Goal: Task Accomplishment & Management: Complete application form

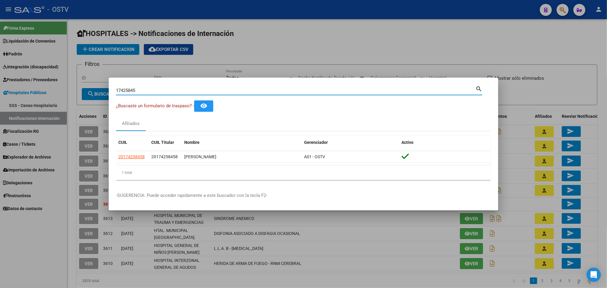
drag, startPoint x: 142, startPoint y: 90, endPoint x: 76, endPoint y: 88, distance: 66.6
click at [76, 88] on div "17425845 Buscar (apellido, dni, cuil, nro traspaso, cuit, obra social) search ¿…" at bounding box center [303, 144] width 607 height 288
paste input "41259177"
type input "41259177"
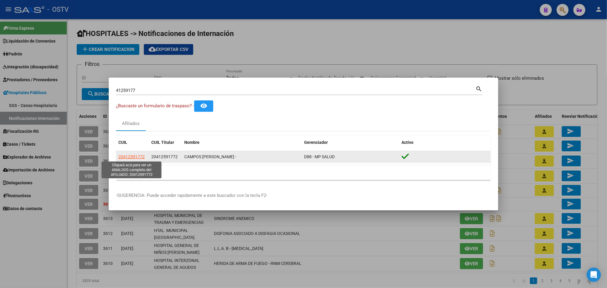
click at [128, 155] on span "20412591772" at bounding box center [131, 156] width 26 height 5
type textarea "20412591772"
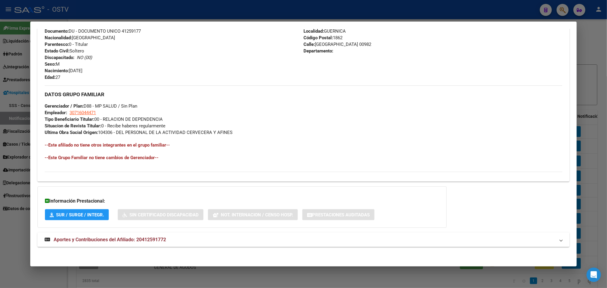
scroll to position [232, 0]
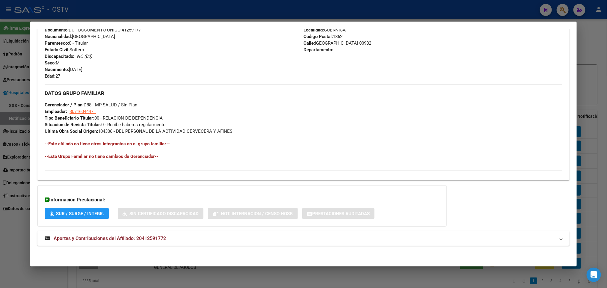
click at [143, 240] on span "Aportes y Contribuciones del Afiliado: 20412591772" at bounding box center [110, 239] width 112 height 6
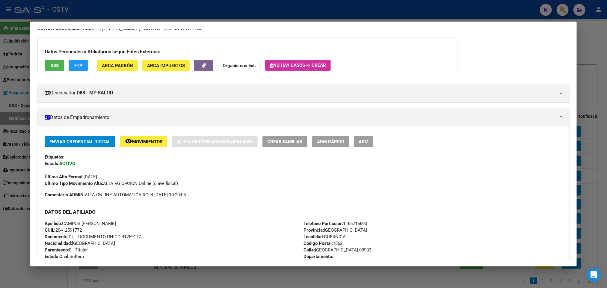
scroll to position [0, 0]
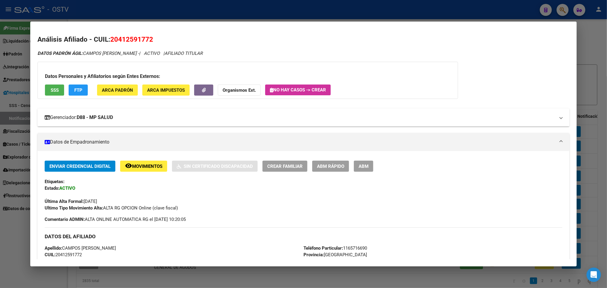
click at [136, 119] on mat-panel-title "Gerenciador: D88 - MP SALUD" at bounding box center [300, 117] width 511 height 7
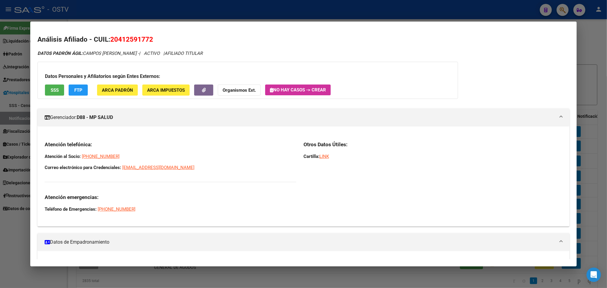
drag, startPoint x: 200, startPoint y: 167, endPoint x: 42, endPoint y: 149, distance: 159.4
click at [45, 149] on div "Atención telefónica: Atención al Socio: [PHONE_NUMBER] Correo electrónico para …" at bounding box center [171, 176] width 252 height 71
copy div "Atención al Socio: [PHONE_NUMBER] Correo electrónico para Credenciales: [EMAIL_…"
click at [237, 8] on div at bounding box center [303, 144] width 607 height 288
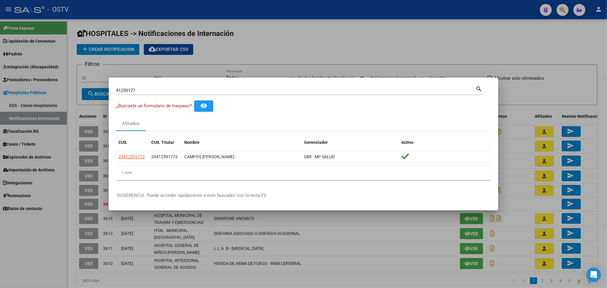
click at [281, 60] on div at bounding box center [303, 144] width 607 height 288
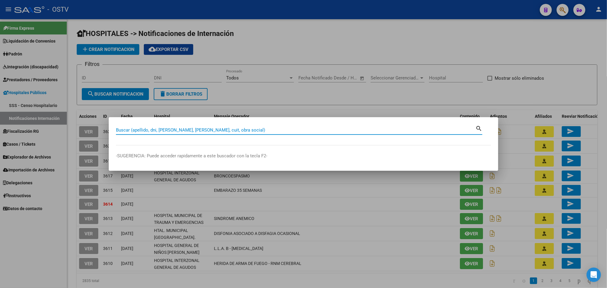
paste input "22998190"
type input "22998190"
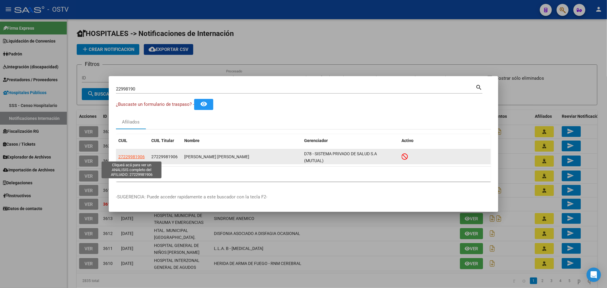
click at [127, 155] on span "27229981906" at bounding box center [131, 156] width 26 height 5
type textarea "27229981906"
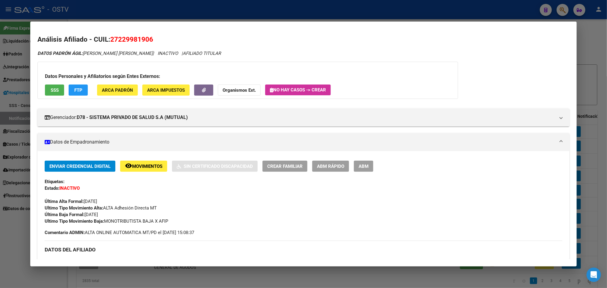
click at [0, 136] on div at bounding box center [303, 144] width 607 height 288
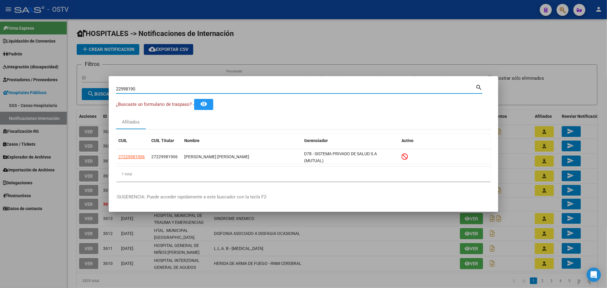
drag, startPoint x: 142, startPoint y: 87, endPoint x: 47, endPoint y: 87, distance: 95.3
click at [47, 87] on div "22998190 Buscar (apellido, dni, cuil, nro traspaso, cuit, obra social) search ¿…" at bounding box center [303, 144] width 607 height 288
paste input "05188"
type input "22905188"
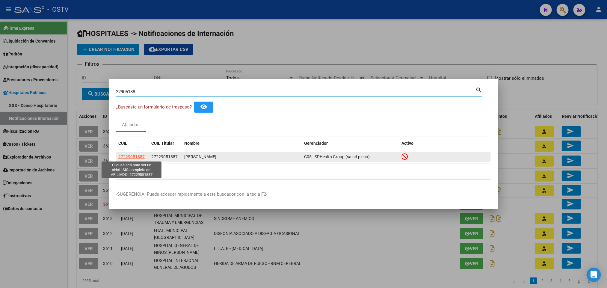
click at [129, 159] on span "27229051887" at bounding box center [131, 156] width 26 height 5
type textarea "27229051887"
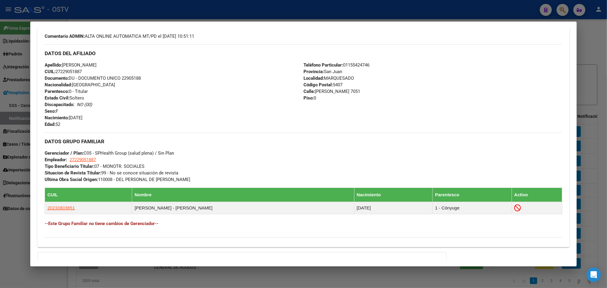
scroll to position [264, 0]
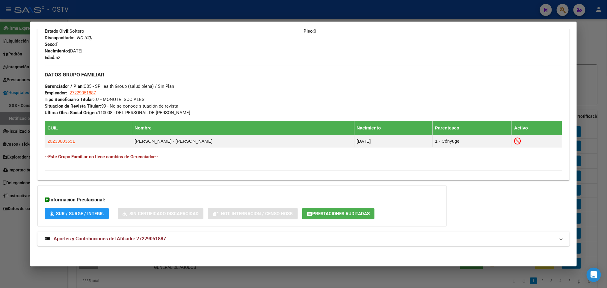
click at [130, 242] on strong "Aportes y Contribuciones del Afiliado: 27229051887" at bounding box center [105, 238] width 121 height 7
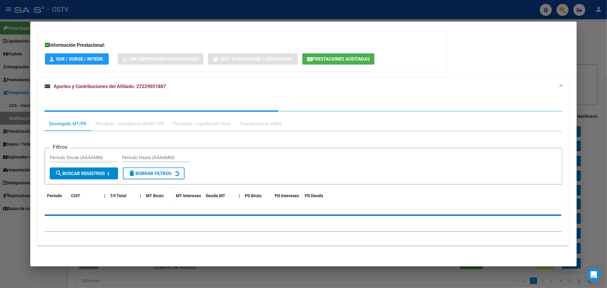
scroll to position [419, 0]
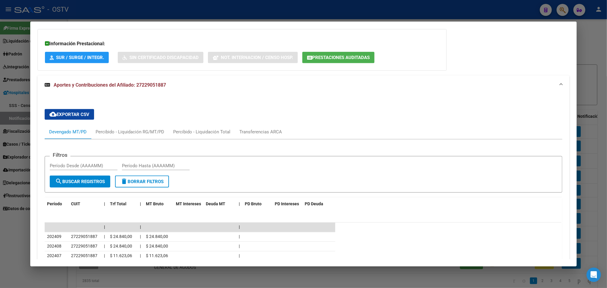
click at [0, 125] on div at bounding box center [303, 144] width 607 height 288
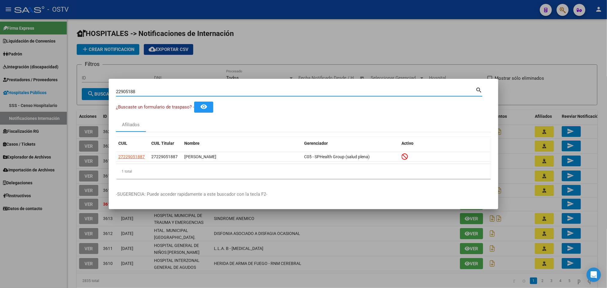
drag, startPoint x: 144, startPoint y: 93, endPoint x: 34, endPoint y: 80, distance: 110.5
click at [47, 82] on div "22905188 Buscar (apellido, dni, cuil, nro traspaso, cuit, obra social) search ¿…" at bounding box center [303, 144] width 607 height 288
paste input "30299366"
type input "30299366"
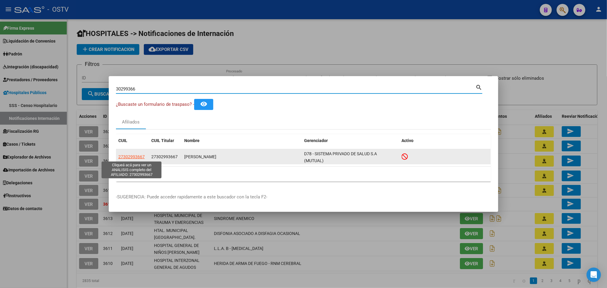
click at [141, 157] on span "27302993667" at bounding box center [131, 156] width 26 height 5
copy span "6"
type textarea "27302993667"
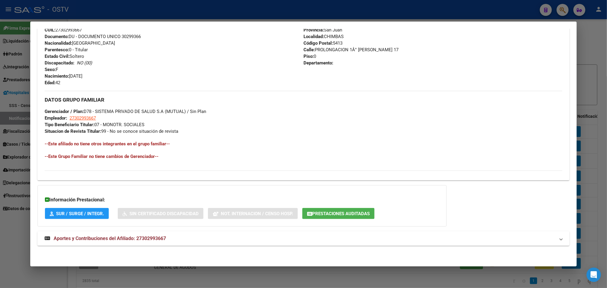
click at [126, 232] on mat-expansion-panel-header "Aportes y Contribuciones del Afiliado: 27302993667" at bounding box center [303, 238] width 532 height 14
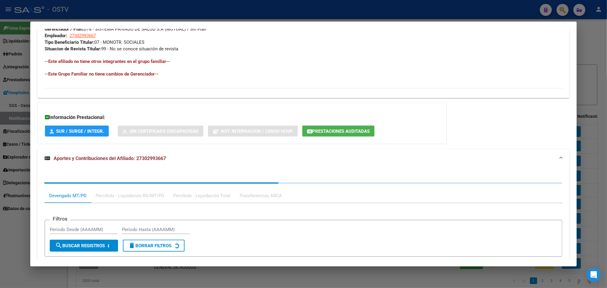
scroll to position [393, 0]
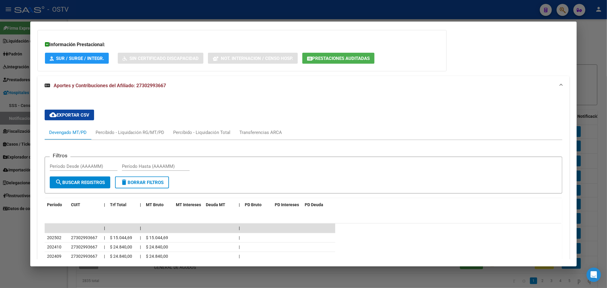
click at [349, 13] on div at bounding box center [303, 144] width 607 height 288
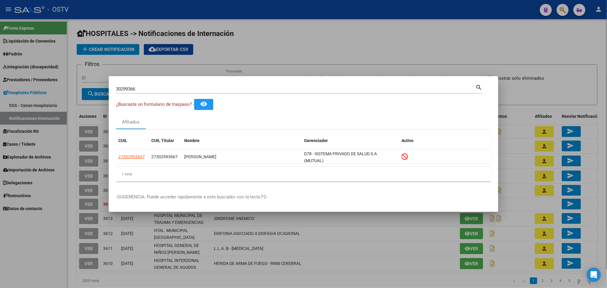
click at [248, 57] on div at bounding box center [303, 144] width 607 height 288
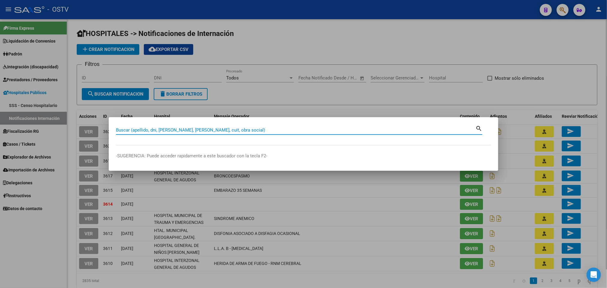
paste input "33337384"
type input "33337384"
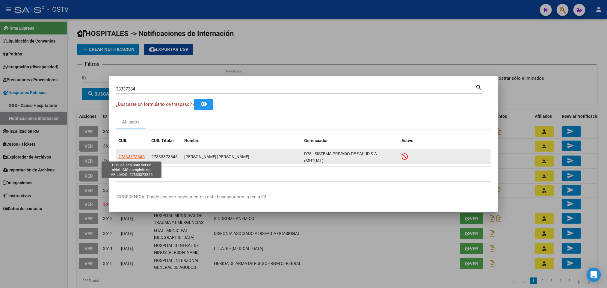
click at [140, 157] on span "27333373845" at bounding box center [131, 156] width 26 height 5
type textarea "27333373845"
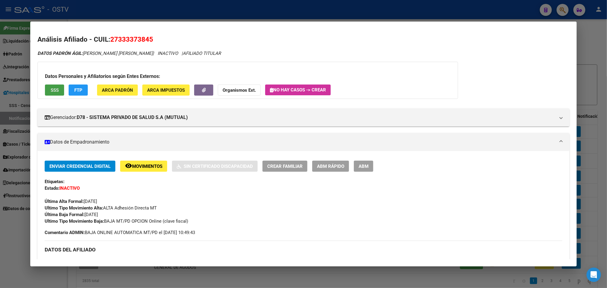
click at [57, 93] on button "SSS" at bounding box center [54, 90] width 19 height 11
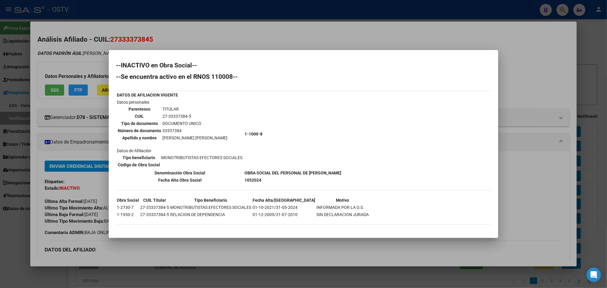
click at [36, 90] on div at bounding box center [303, 144] width 607 height 288
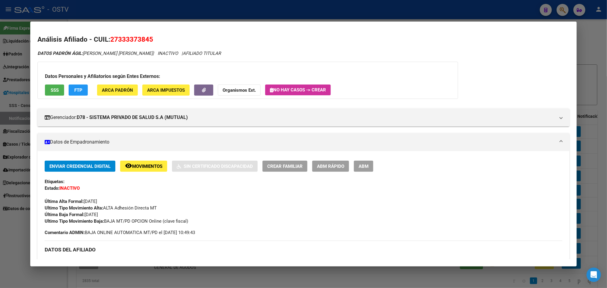
click at [0, 89] on div at bounding box center [303, 144] width 607 height 288
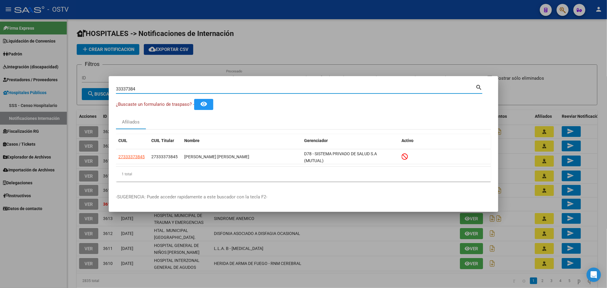
drag, startPoint x: 153, startPoint y: 88, endPoint x: 0, endPoint y: 93, distance: 153.3
click at [0, 93] on div "33337384 Buscar (apellido, dni, cuil, nro traspaso, cuit, obra social) search ¿…" at bounding box center [303, 144] width 607 height 288
paste input "585427"
type input "33585427"
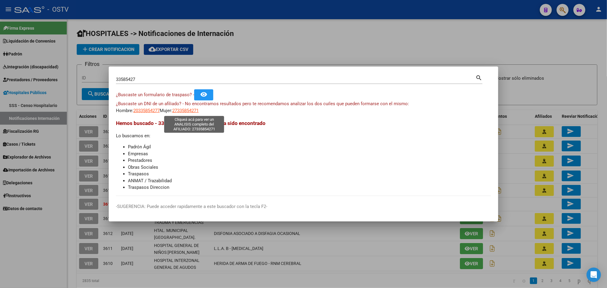
click at [187, 109] on span "27335854271" at bounding box center [185, 110] width 26 height 5
type textarea "27335854271"
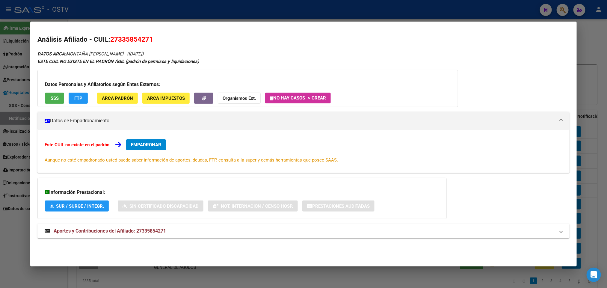
click at [52, 96] on span "SSS" at bounding box center [55, 98] width 8 height 5
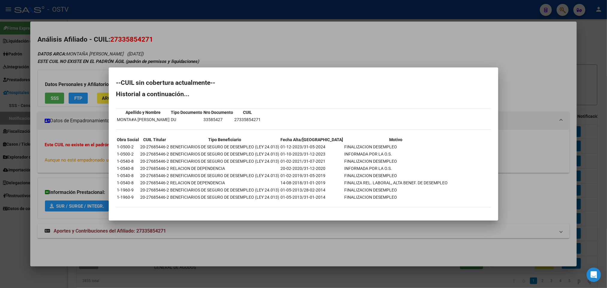
click at [241, 43] on div at bounding box center [303, 144] width 607 height 288
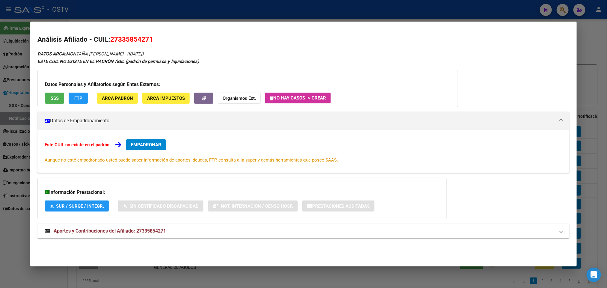
click at [230, 22] on mat-dialog-container "Análisis Afiliado - CUIL: 27335854271 DATOS ARCA: MONTAÑA [PERSON_NAME] ([DATE]…" at bounding box center [303, 144] width 547 height 245
click at [131, 13] on div at bounding box center [303, 144] width 607 height 288
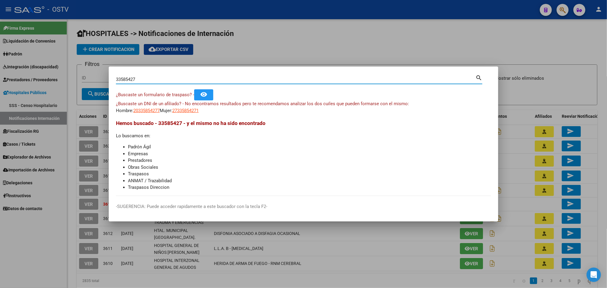
drag, startPoint x: 137, startPoint y: 79, endPoint x: 20, endPoint y: 84, distance: 117.1
click at [24, 83] on div "33585427 Buscar (apellido, dni, cuil, nro traspaso, cuit, obra social) search ¿…" at bounding box center [303, 144] width 607 height 288
paste input "53358365"
type input "53358365"
click at [143, 111] on span "20533583653" at bounding box center [146, 110] width 26 height 5
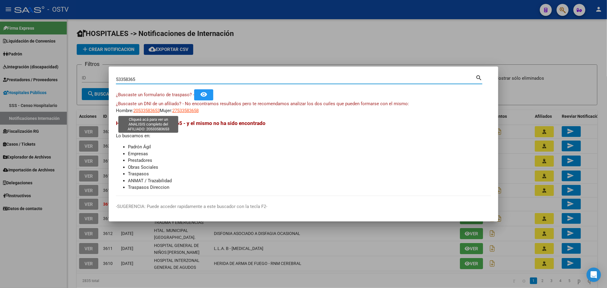
type textarea "20533583653"
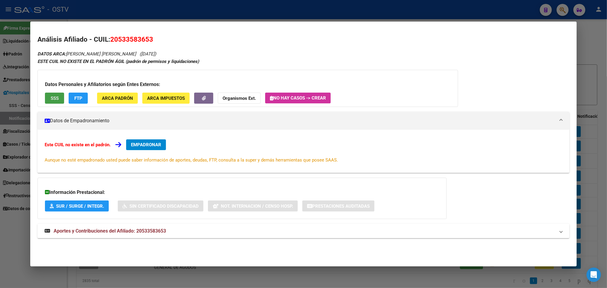
click at [46, 97] on button "SSS" at bounding box center [54, 98] width 19 height 11
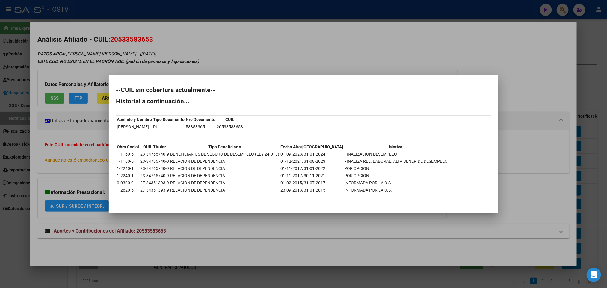
click at [0, 115] on div at bounding box center [303, 144] width 607 height 288
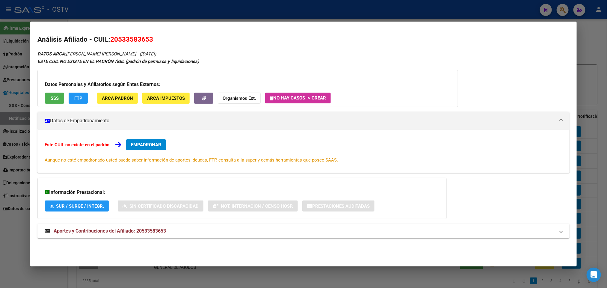
click at [139, 21] on div at bounding box center [303, 144] width 607 height 288
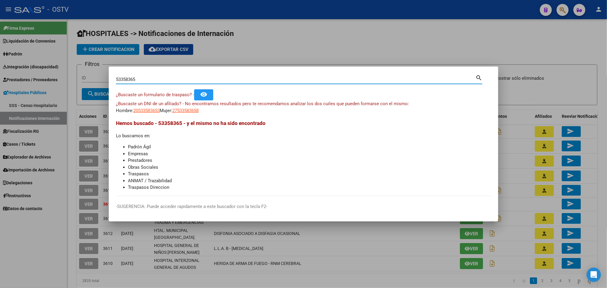
drag, startPoint x: 147, startPoint y: 81, endPoint x: 8, endPoint y: 85, distance: 138.3
click at [12, 85] on div "53358365 Buscar (apellido, dni, cuil, nro traspaso, cuit, obra social) search ¿…" at bounding box center [303, 144] width 607 height 288
paste input "70454964"
type input "70454964"
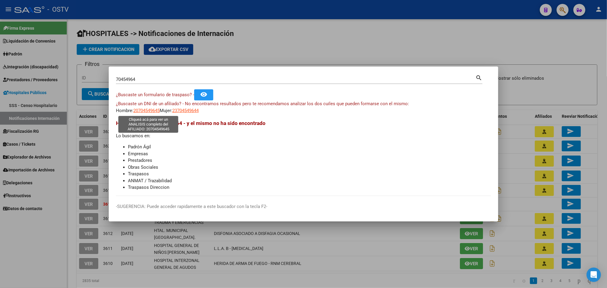
click at [152, 110] on span "20704549645" at bounding box center [146, 110] width 26 height 5
type textarea "20704549645"
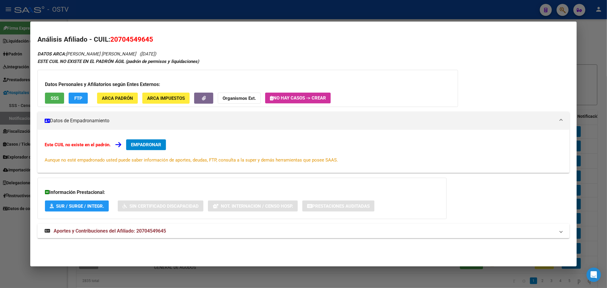
click at [58, 94] on button "SSS" at bounding box center [54, 98] width 19 height 11
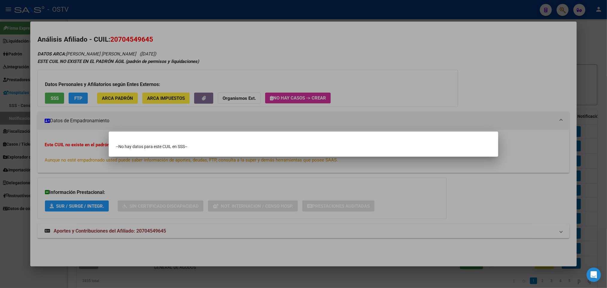
click at [159, 22] on div at bounding box center [303, 144] width 607 height 288
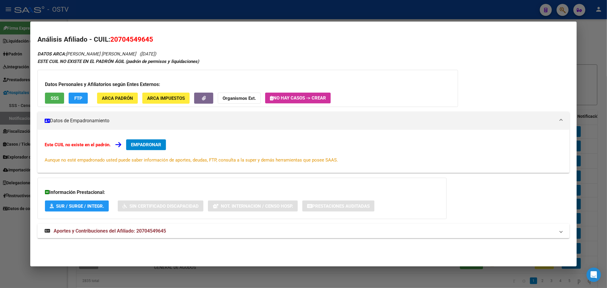
click at [0, 78] on div at bounding box center [303, 144] width 607 height 288
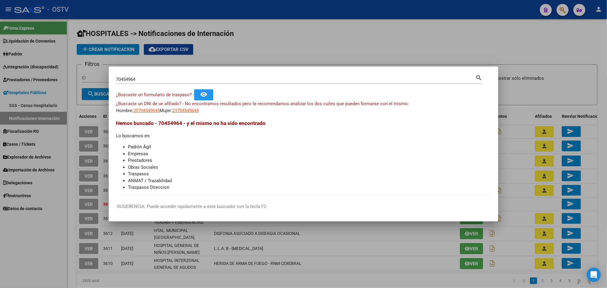
drag, startPoint x: 139, startPoint y: 81, endPoint x: 0, endPoint y: 78, distance: 138.6
click at [0, 78] on div "70454964 Buscar (apellido, dni, cuil, nro traspaso, cuit, obra social) search ¿…" at bounding box center [303, 144] width 607 height 288
paste input "22063889"
type input "22063889"
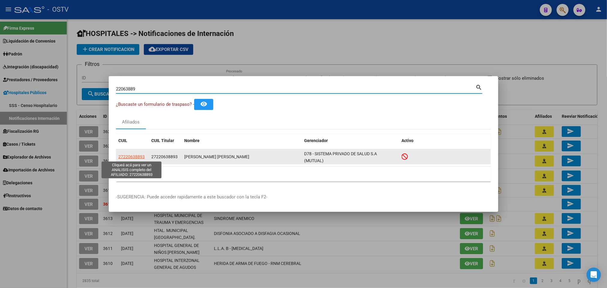
click at [133, 159] on span "27220638893" at bounding box center [131, 156] width 26 height 5
type textarea "27220638893"
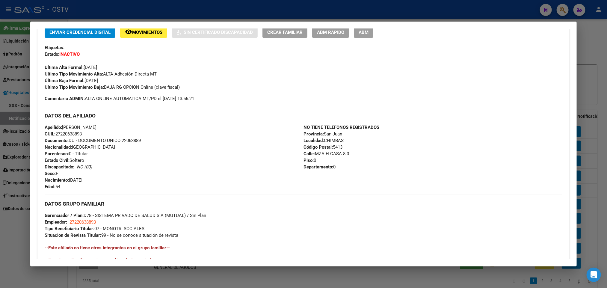
scroll to position [233, 0]
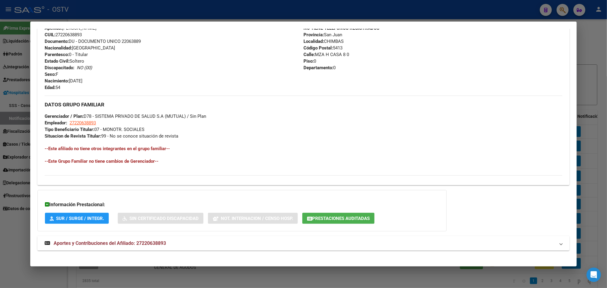
click at [134, 238] on mat-expansion-panel-header "Aportes y Contribuciones del Afiliado: 27220638893" at bounding box center [303, 243] width 532 height 14
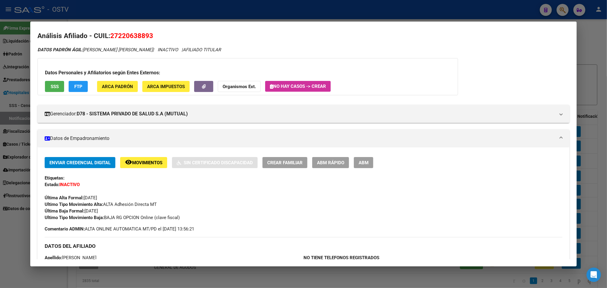
scroll to position [0, 0]
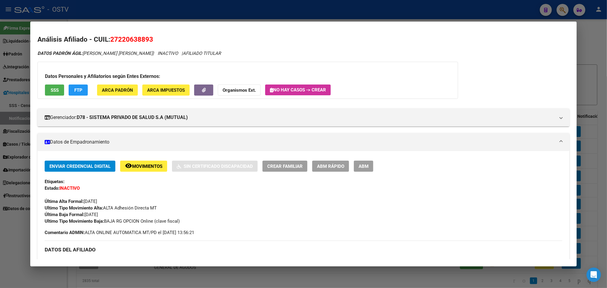
click at [2, 123] on div at bounding box center [303, 144] width 607 height 288
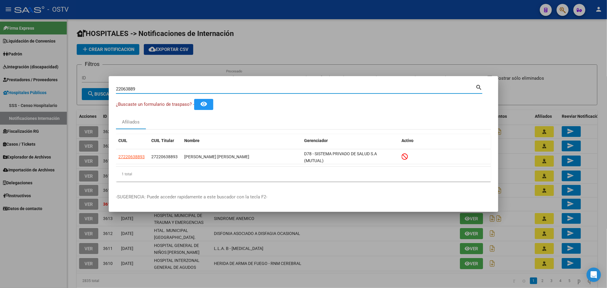
drag, startPoint x: 145, startPoint y: 88, endPoint x: 0, endPoint y: 97, distance: 145.3
click at [0, 97] on div "22063889 Buscar (apellido, dni, cuil, nro traspaso, cuit, obra social) search ¿…" at bounding box center [303, 144] width 607 height 288
paste input "30299366"
type input "30299366"
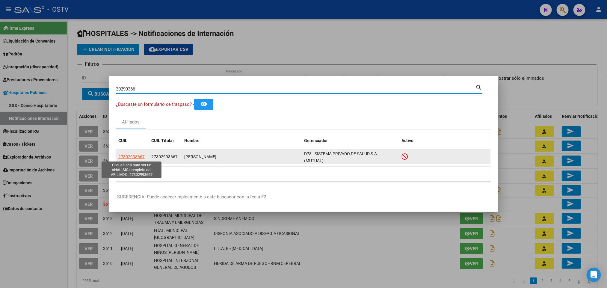
click at [126, 156] on span "27302993667" at bounding box center [131, 156] width 26 height 5
type textarea "27302993667"
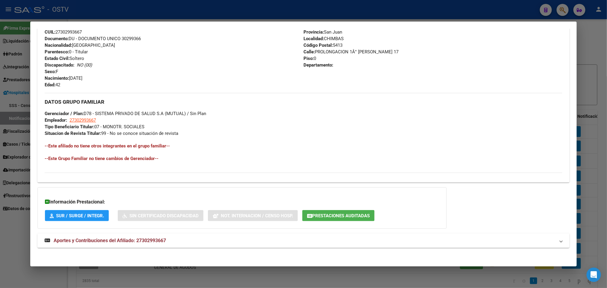
scroll to position [239, 0]
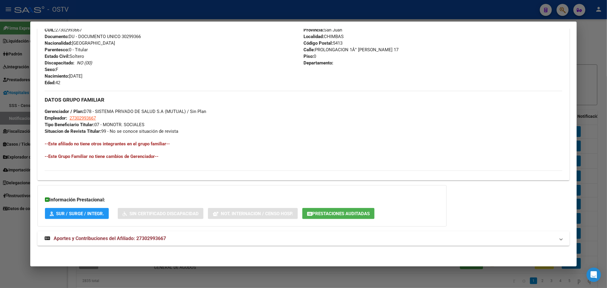
click at [116, 239] on span "Aportes y Contribuciones del Afiliado: 27302993667" at bounding box center [110, 239] width 112 height 6
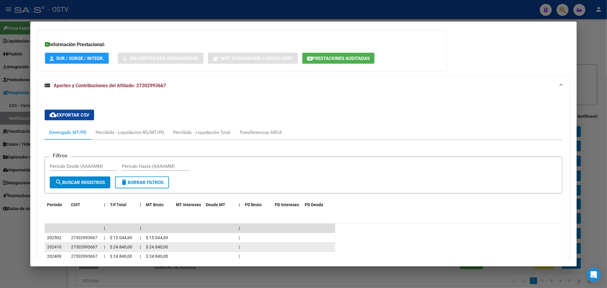
scroll to position [438, 0]
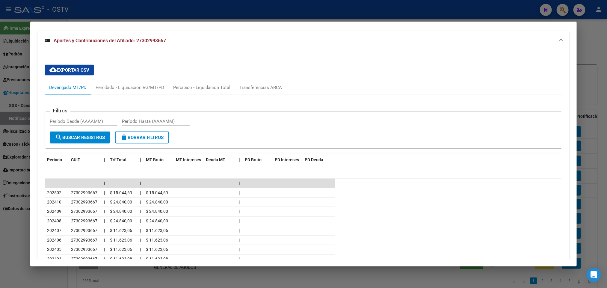
click at [0, 102] on div at bounding box center [303, 144] width 607 height 288
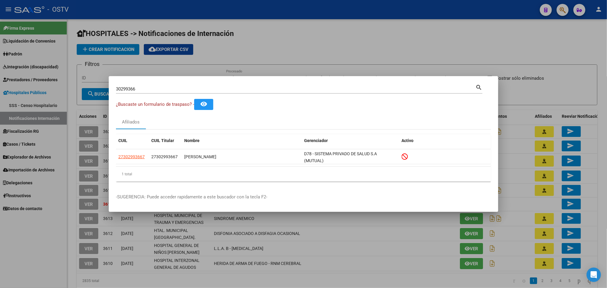
drag, startPoint x: 141, startPoint y: 92, endPoint x: 112, endPoint y: 92, distance: 28.8
click at [112, 92] on mat-dialog-content "30299366 Buscar (apellido, dni, cuil, nro traspaso, cuit, obra social) search ¿…" at bounding box center [304, 134] width 390 height 103
click at [158, 85] on div "30299366 Buscar (apellido, dni, [PERSON_NAME], nro traspaso, cuit, obra social)" at bounding box center [296, 89] width 360 height 9
drag, startPoint x: 151, startPoint y: 88, endPoint x: 0, endPoint y: 117, distance: 153.8
click at [0, 109] on div "30299366 Buscar (apellido, dni, cuil, nro traspaso, cuit, obra social) search ¿…" at bounding box center [303, 144] width 607 height 288
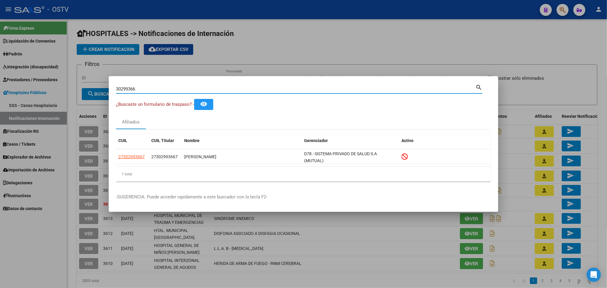
paste input "22905188"
type input "22905188"
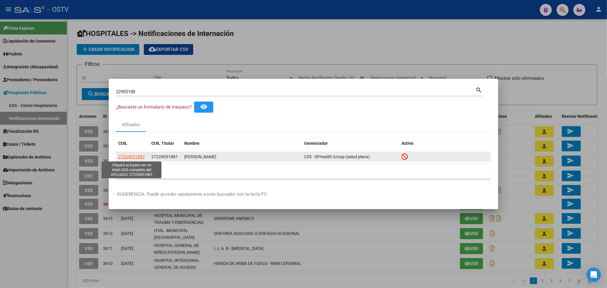
click at [138, 155] on span "27229051887" at bounding box center [131, 156] width 26 height 5
type textarea "27229051887"
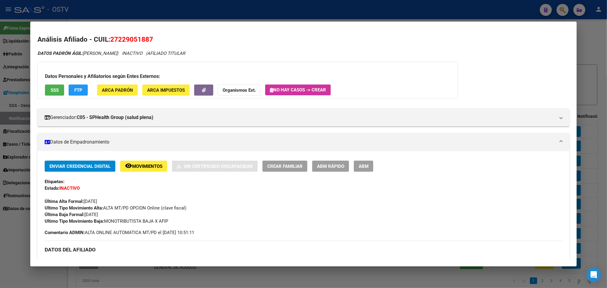
click at [0, 180] on div at bounding box center [303, 144] width 607 height 288
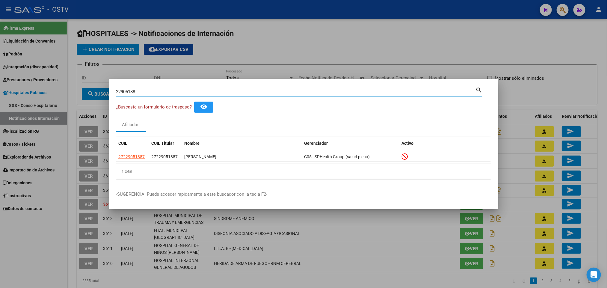
drag, startPoint x: 153, startPoint y: 91, endPoint x: 0, endPoint y: 122, distance: 156.1
click at [0, 119] on div "22905188 Buscar (apellido, dni, cuil, nro traspaso, cuit, obra social) search ¿…" at bounding box center [303, 144] width 607 height 288
paste input "98190"
type input "22998190"
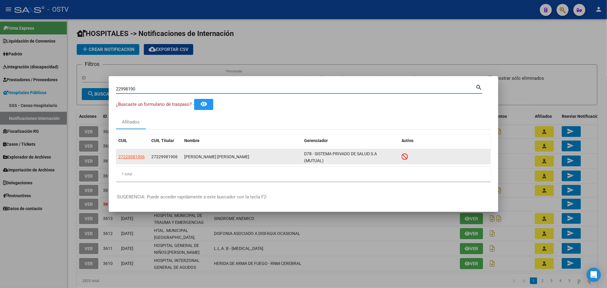
click at [133, 152] on datatable-body-cell "27229981906" at bounding box center [132, 156] width 33 height 15
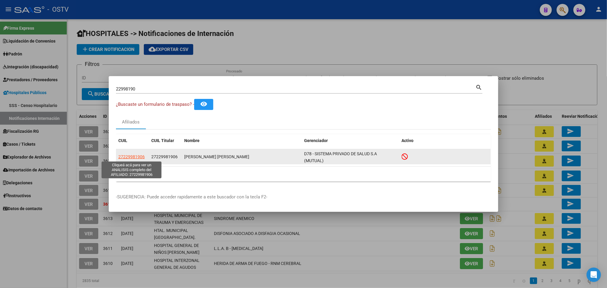
click at [134, 158] on span "27229981906" at bounding box center [131, 156] width 26 height 5
type textarea "27229981906"
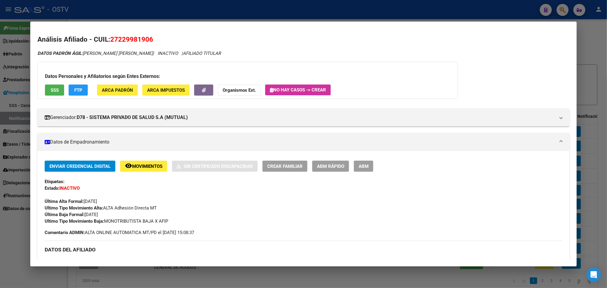
click at [17, 88] on div at bounding box center [303, 144] width 607 height 288
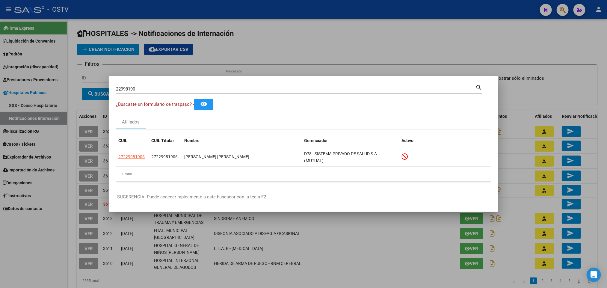
click at [34, 114] on div at bounding box center [303, 144] width 607 height 288
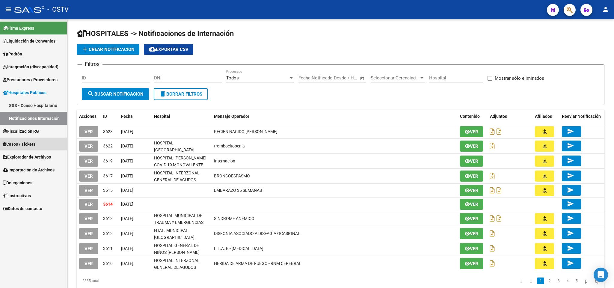
click at [33, 146] on span "Casos / Tickets" at bounding box center [19, 144] width 32 height 7
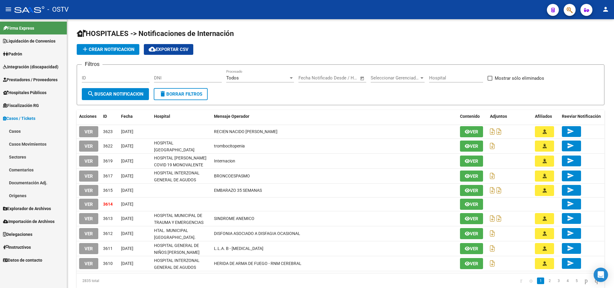
click at [30, 130] on link "Casos" at bounding box center [33, 131] width 67 height 13
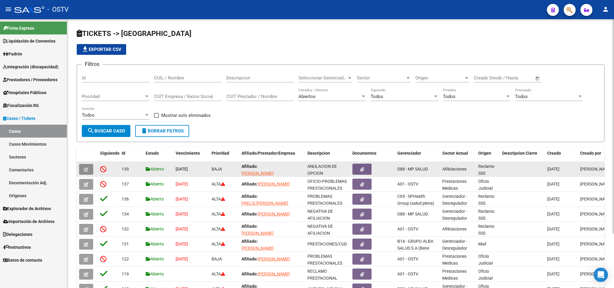
click at [86, 171] on icon "button" at bounding box center [86, 169] width 4 height 4
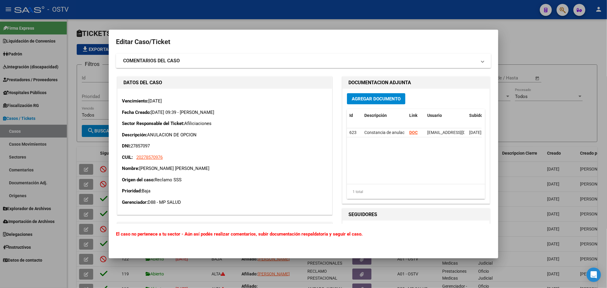
scroll to position [0, 45]
click at [455, 133] on icon at bounding box center [457, 133] width 4 height 6
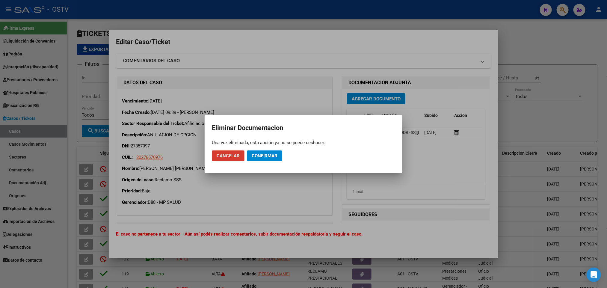
click at [265, 151] on button "Confirmar" at bounding box center [264, 156] width 35 height 11
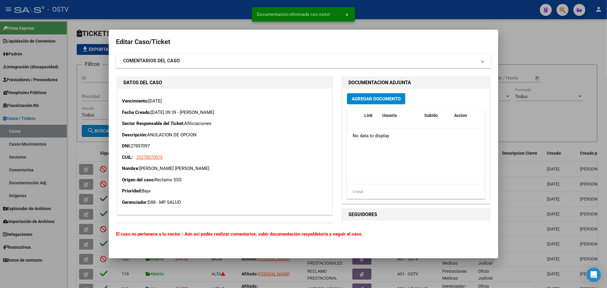
scroll to position [0, 0]
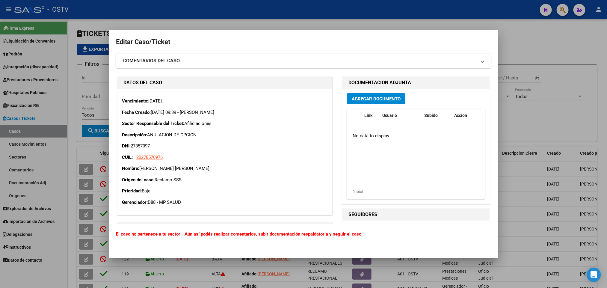
click at [388, 101] on span "Agregar Documento" at bounding box center [376, 98] width 49 height 5
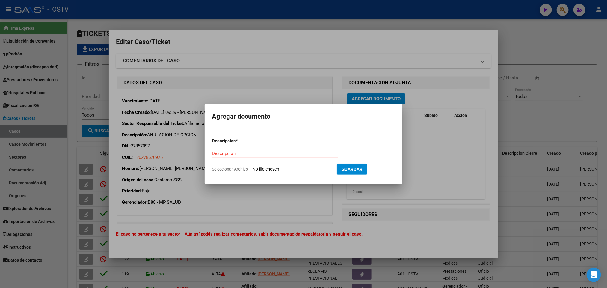
click at [285, 170] on input "Seleccionar Archivo" at bounding box center [292, 170] width 79 height 6
type input "C:\fakepath\CONSTANCIA ANULACION [PERSON_NAME] [PERSON_NAME].pdf"
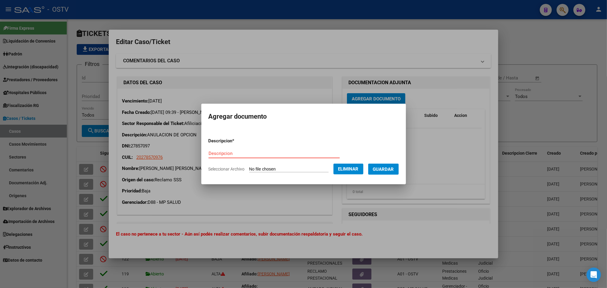
click at [235, 154] on input "Descripcion" at bounding box center [274, 153] width 131 height 5
type input "constancia anulacion"
click at [390, 173] on button "Guardar" at bounding box center [384, 169] width 31 height 11
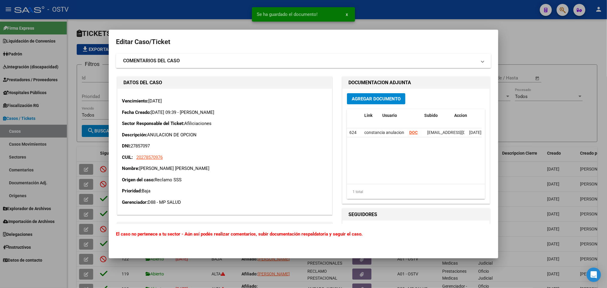
click at [565, 55] on div at bounding box center [303, 144] width 607 height 288
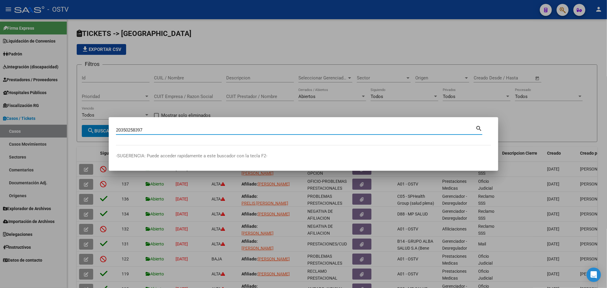
type input "20350258397"
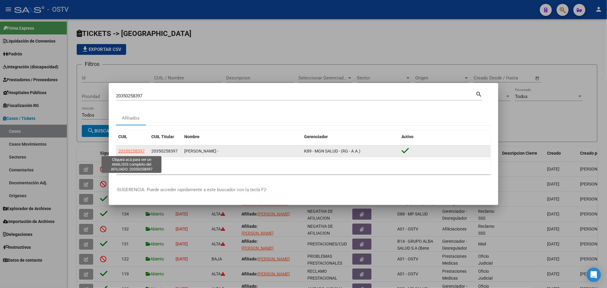
click at [138, 153] on span "20350258397" at bounding box center [131, 151] width 26 height 5
type textarea "20350258397"
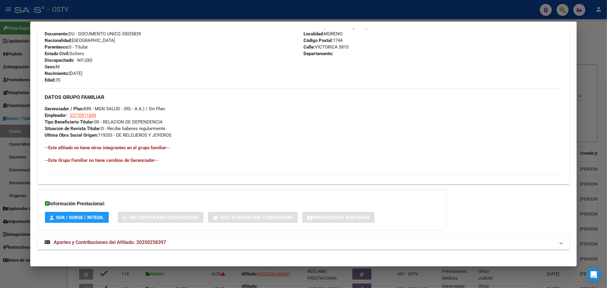
scroll to position [232, 0]
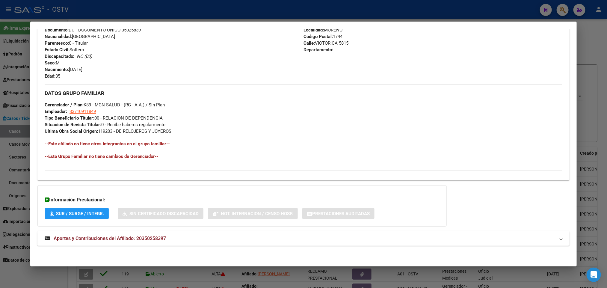
click at [169, 234] on mat-expansion-panel-header "Aportes y Contribuciones del Afiliado: 20350258397" at bounding box center [303, 238] width 532 height 14
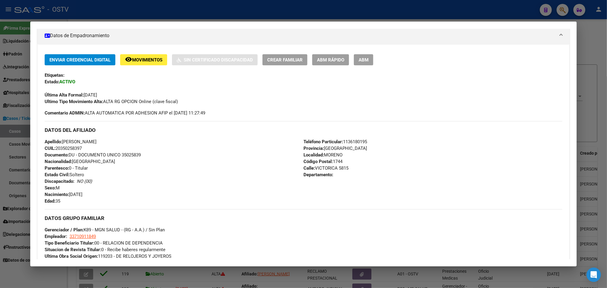
scroll to position [0, 0]
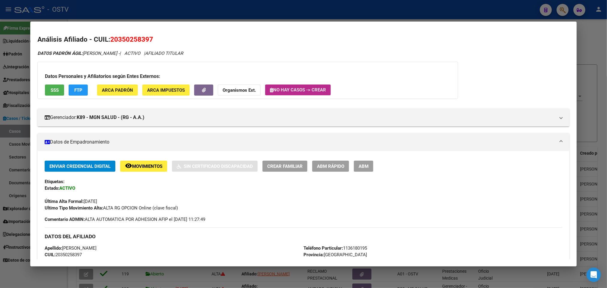
click at [311, 90] on span "No hay casos -> Crear" at bounding box center [298, 89] width 56 height 5
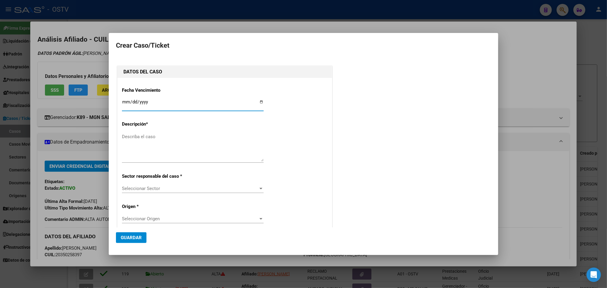
type input "20-35025839-7"
type input "[PERSON_NAME]"
type input "[DATE]"
click at [194, 148] on textarea "Describa el caso" at bounding box center [193, 147] width 142 height 28
type textarea "a"
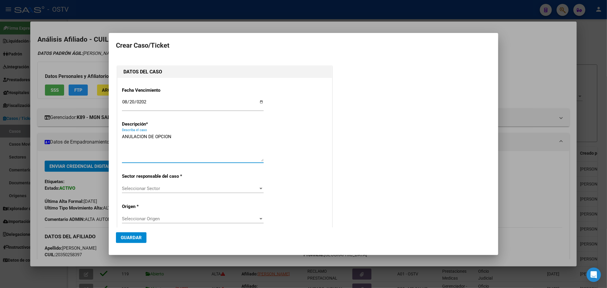
type textarea "ANULACION DE OPCION"
click at [148, 187] on span "Seleccionar Sector" at bounding box center [190, 188] width 136 height 5
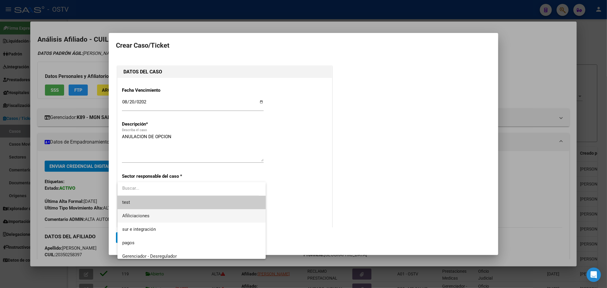
click at [143, 222] on span "Afiliciaciones" at bounding box center [191, 215] width 139 height 13
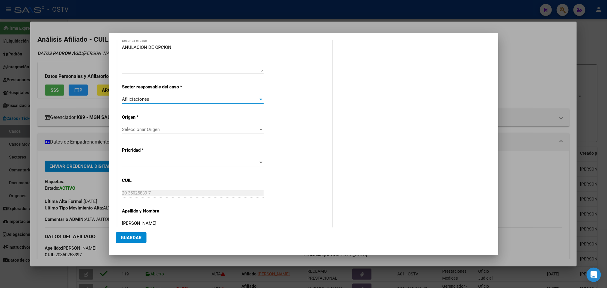
scroll to position [90, 0]
click at [167, 124] on div "Fecha Vencimiento [DATE] Ingresar fecha Descripción * ANULACION DE OPCION Descr…" at bounding box center [225, 128] width 206 height 271
click at [169, 130] on span "Seleccionar Origen" at bounding box center [190, 128] width 136 height 5
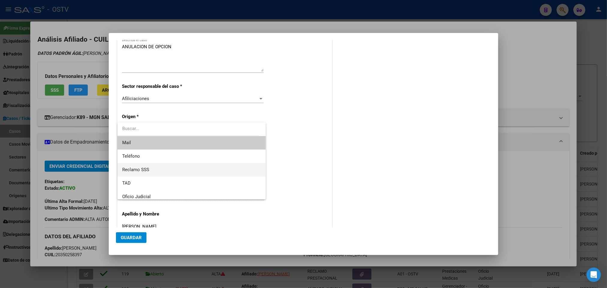
click at [167, 165] on span "Reclamo SSS" at bounding box center [191, 169] width 139 height 13
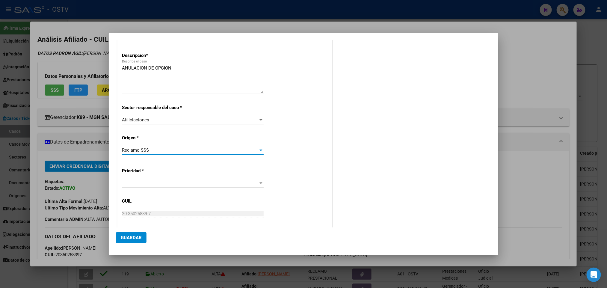
scroll to position [0, 0]
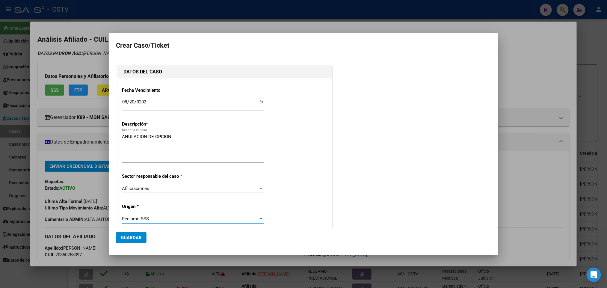
click at [132, 235] on span "Guardar" at bounding box center [131, 237] width 21 height 5
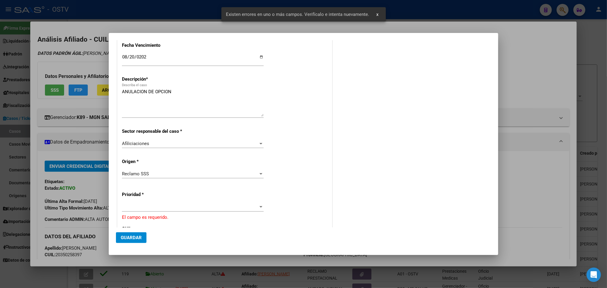
scroll to position [135, 0]
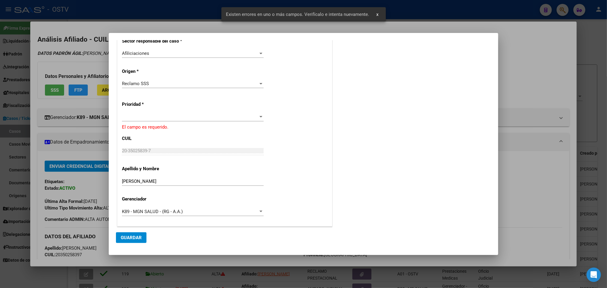
click at [155, 120] on div at bounding box center [193, 116] width 142 height 9
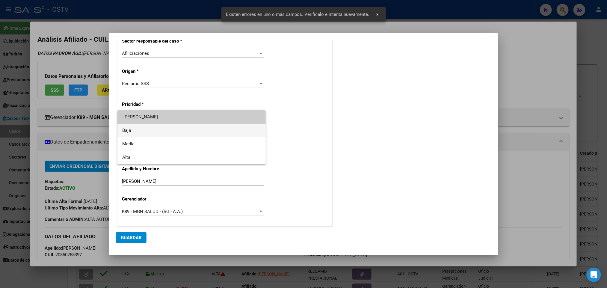
click at [160, 128] on span "Baja" at bounding box center [191, 130] width 139 height 13
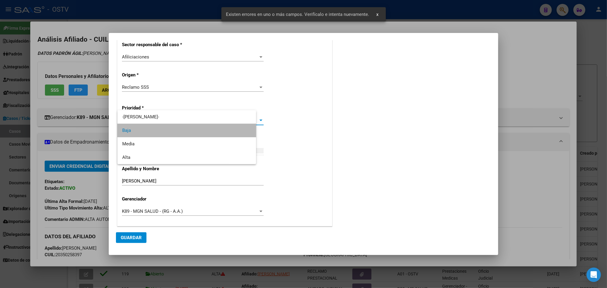
scroll to position [132, 0]
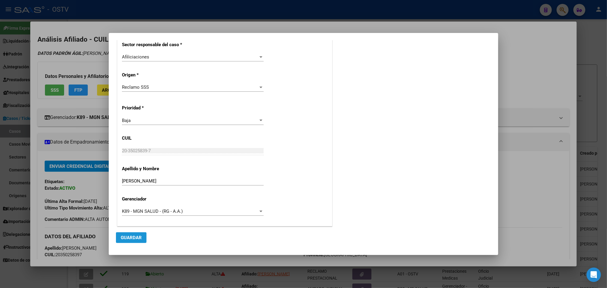
click at [144, 238] on button "Guardar" at bounding box center [131, 237] width 31 height 11
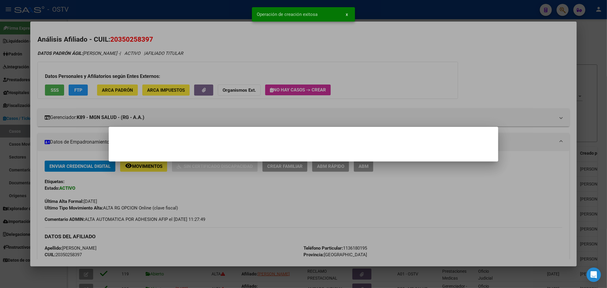
scroll to position [0, 0]
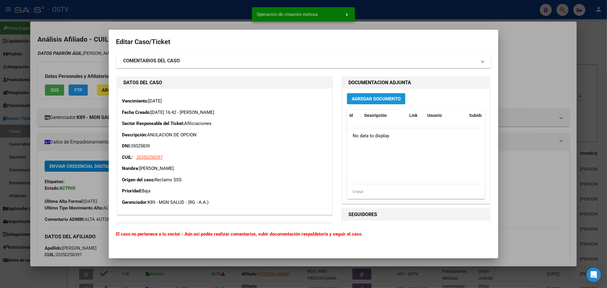
click at [390, 98] on span "Agregar Documento" at bounding box center [376, 98] width 49 height 5
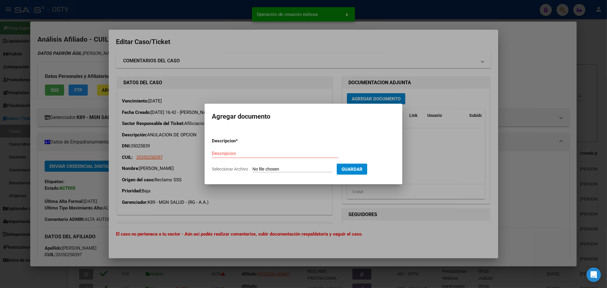
click at [274, 168] on input "Seleccionar Archivo" at bounding box center [292, 170] width 79 height 6
type input "C:\fakepath\IF-2025-91700622-APN-SGSUSS#SSS.pdf"
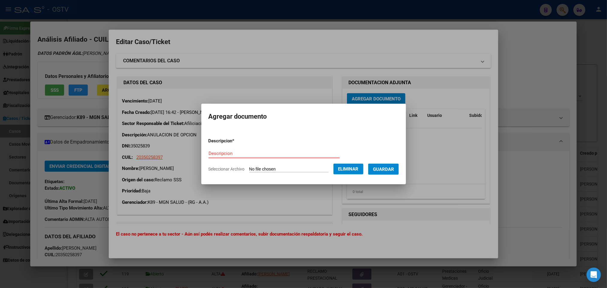
click at [246, 152] on input "Descripcion" at bounding box center [274, 153] width 131 height 5
paste input "IF-2025-91700622-APN-SGSUSS#SSS"
type input "IF-2025-91700622-APN-SGSUSS#SSS"
click at [388, 167] on span "Guardar" at bounding box center [383, 169] width 21 height 5
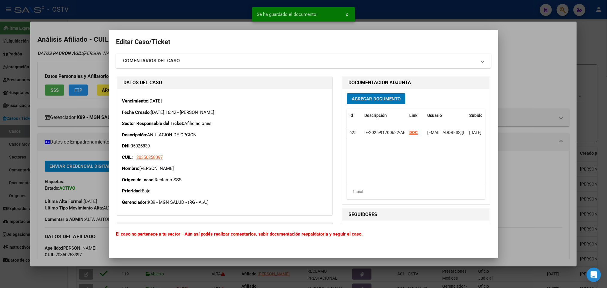
click at [361, 97] on span "Agregar Documento" at bounding box center [376, 98] width 49 height 5
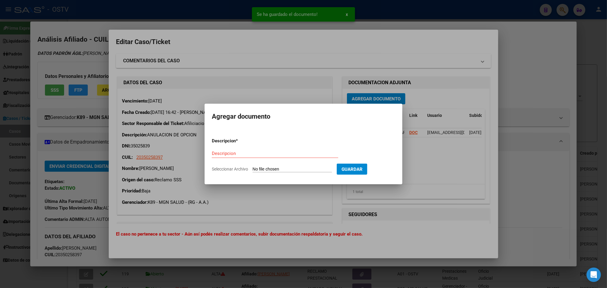
click at [301, 169] on input "Seleccionar Archivo" at bounding box center [292, 170] width 79 height 6
type input "C:\fakepath\IF-2025-91713061-APN-SGSUSS#SSS.pdf"
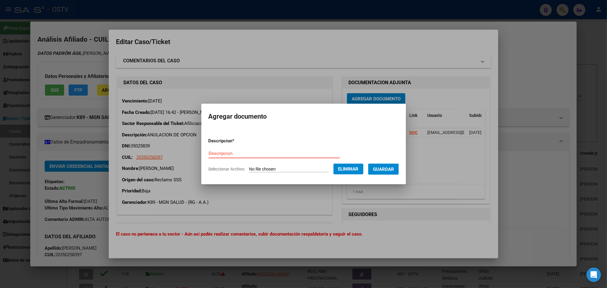
click at [246, 155] on input "Descripcion" at bounding box center [274, 153] width 131 height 5
paste input "IF-2025-91713061-APN-SGSUSS#SSS"
type input "IF-2025-91713061-APN-SGSUSS#SSS"
click at [354, 173] on button "Eliminar" at bounding box center [349, 169] width 30 height 11
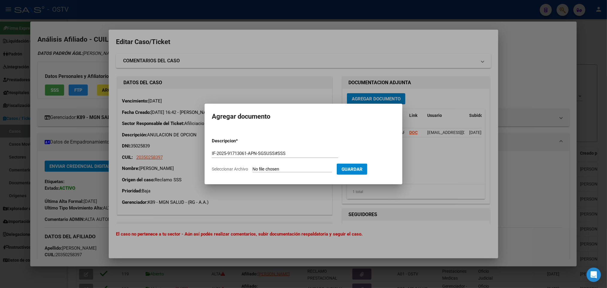
click at [282, 168] on input "Seleccionar Archivo" at bounding box center [292, 170] width 79 height 6
type input "C:\fakepath\IF-2025-91713061-APN-SGSUSS#SSS.pdf"
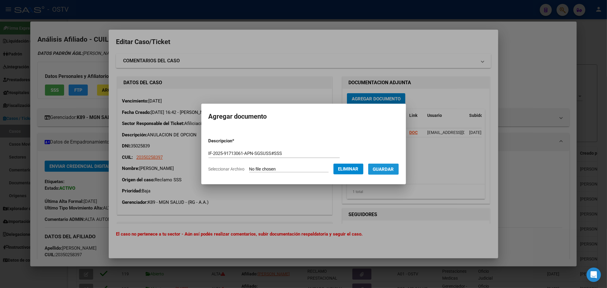
click at [394, 170] on span "Guardar" at bounding box center [383, 169] width 21 height 5
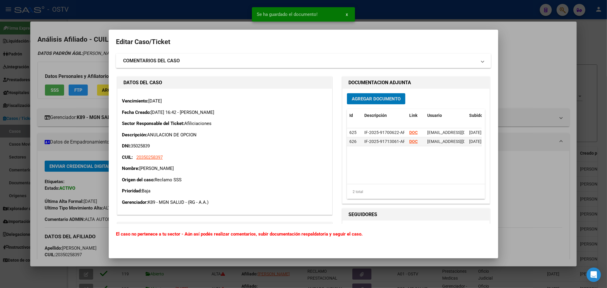
scroll to position [116, 0]
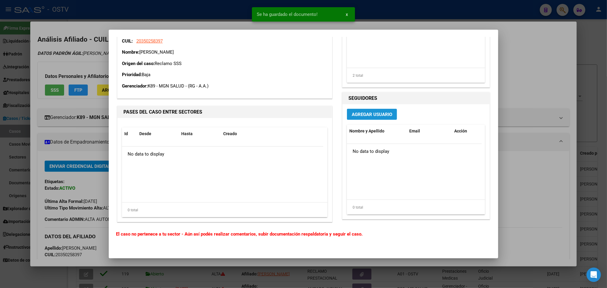
click at [358, 114] on span "Agregar Usuario" at bounding box center [372, 114] width 40 height 5
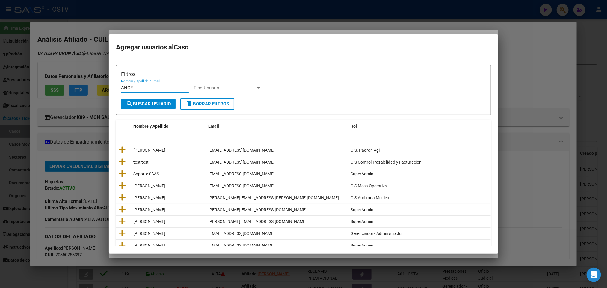
type input "ANGE"
click at [164, 105] on span "search Buscar Usuario" at bounding box center [148, 103] width 45 height 5
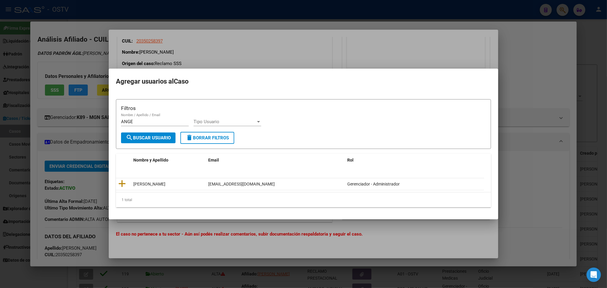
click at [245, 25] on div at bounding box center [303, 144] width 607 height 288
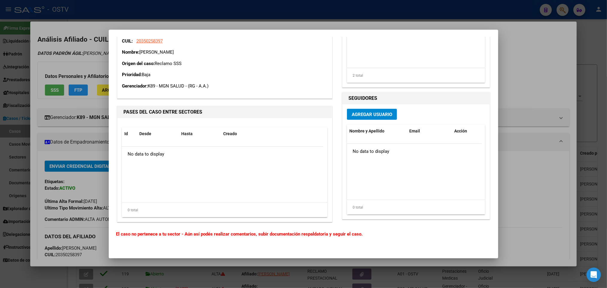
click at [374, 109] on button "Agregar Usuario" at bounding box center [372, 114] width 50 height 11
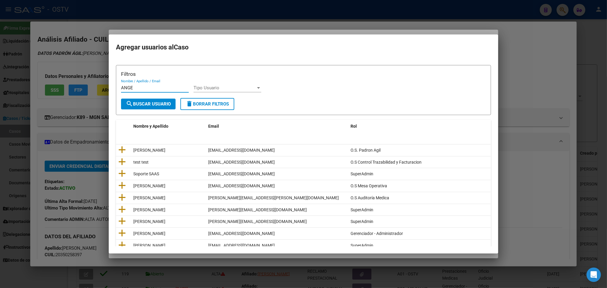
type input "ANGE"
click at [159, 104] on span "search Buscar Usuario" at bounding box center [148, 103] width 45 height 5
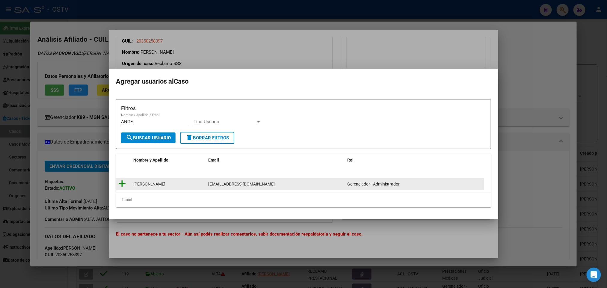
click at [123, 182] on icon at bounding box center [121, 184] width 7 height 8
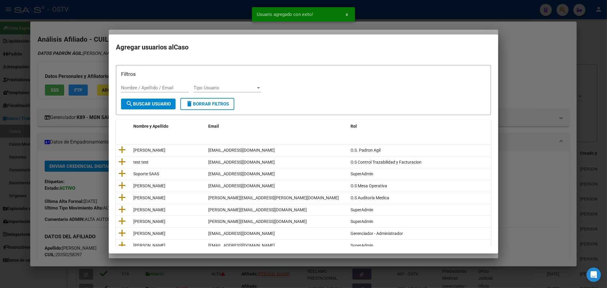
click at [77, 120] on div at bounding box center [303, 144] width 607 height 288
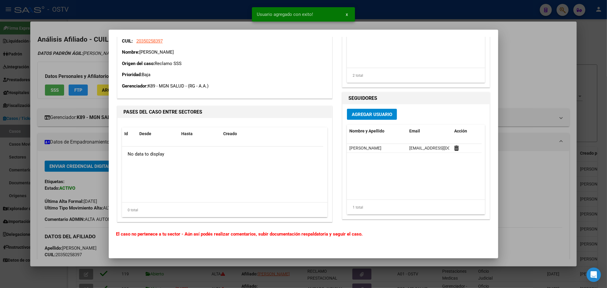
click at [96, 117] on div at bounding box center [303, 144] width 607 height 288
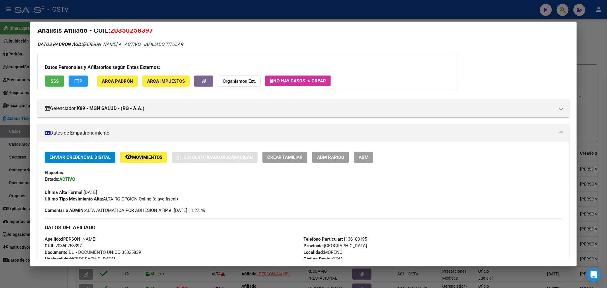
scroll to position [0, 0]
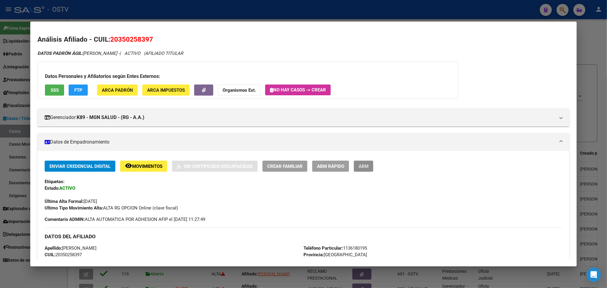
click at [362, 162] on button "ABM" at bounding box center [363, 166] width 19 height 11
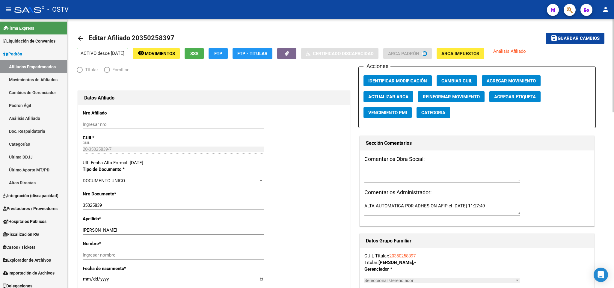
radio input "true"
type input "33-71091184-9"
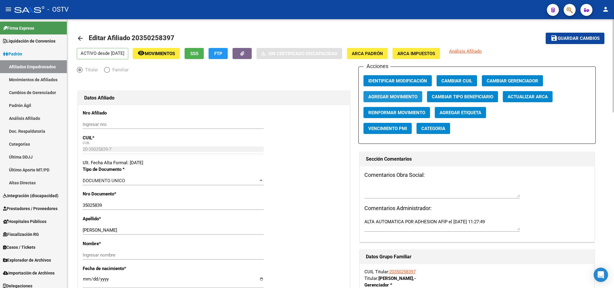
click at [389, 97] on span "Agregar Movimiento" at bounding box center [393, 96] width 49 height 5
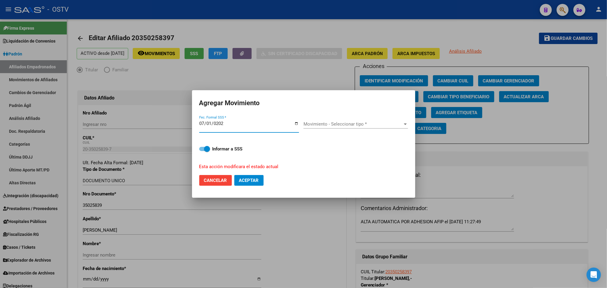
type input "[DATE]"
click at [367, 121] on div "Movimiento - Seleccionar tipo * Movimiento - Seleccionar tipo *" at bounding box center [356, 124] width 105 height 9
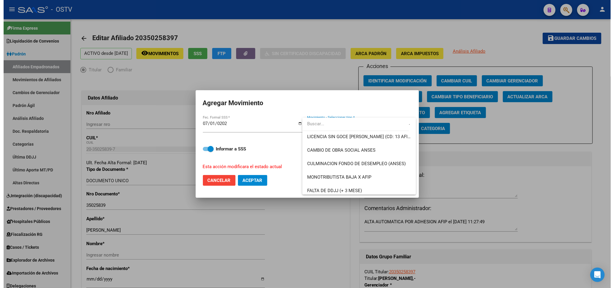
scroll to position [76, 0]
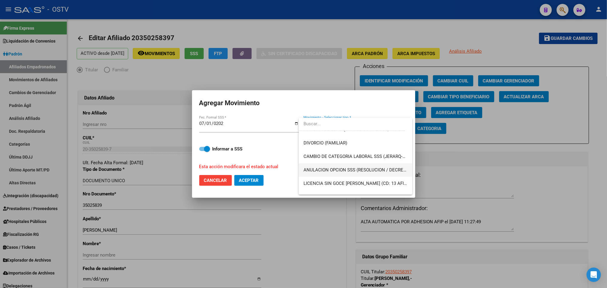
click at [361, 165] on span "ANULACION OPCION SSS (RESOLUCION / DECRETO)" at bounding box center [356, 169] width 104 height 13
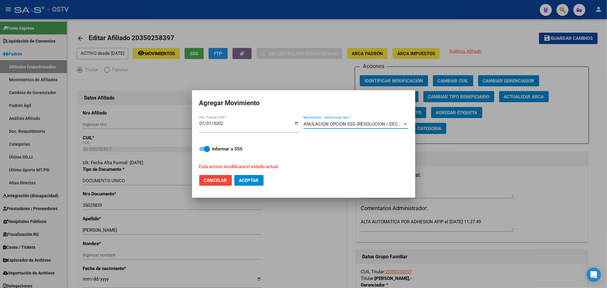
click at [255, 182] on span "Aceptar" at bounding box center [249, 180] width 20 height 5
checkbox input "false"
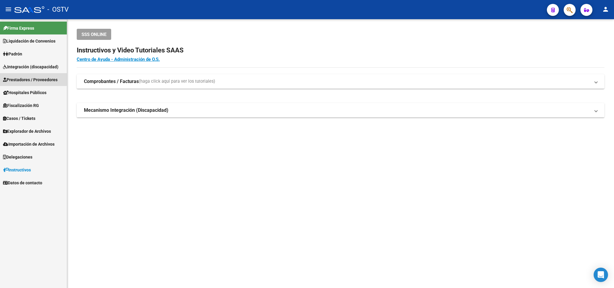
click at [31, 77] on span "Prestadores / Proveedores" at bounding box center [30, 79] width 55 height 7
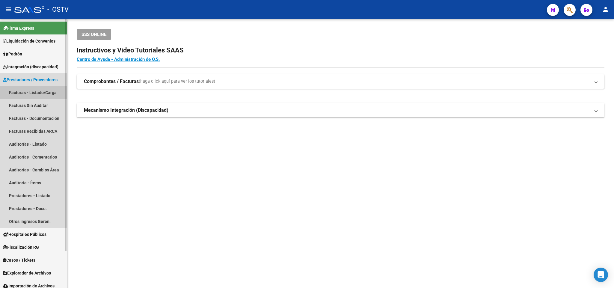
click at [16, 89] on link "Facturas - Listado/Carga" at bounding box center [33, 92] width 67 height 13
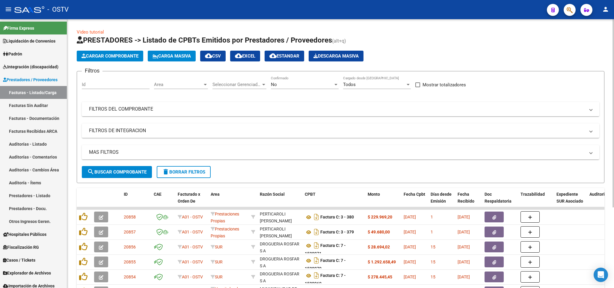
click at [341, 122] on div "Filtros Id Area Area Seleccionar Gerenciador Seleccionar Gerenciador No Confirm…" at bounding box center [341, 121] width 518 height 90
click at [324, 84] on div "No" at bounding box center [302, 84] width 62 height 5
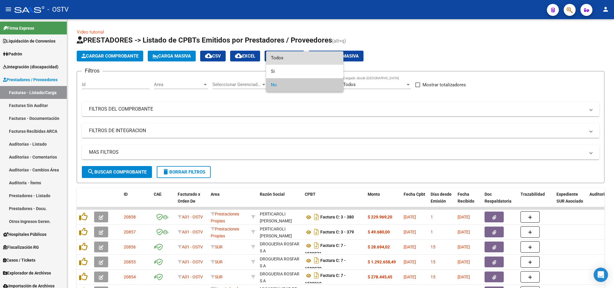
click at [304, 60] on span "Todos" at bounding box center [305, 57] width 68 height 13
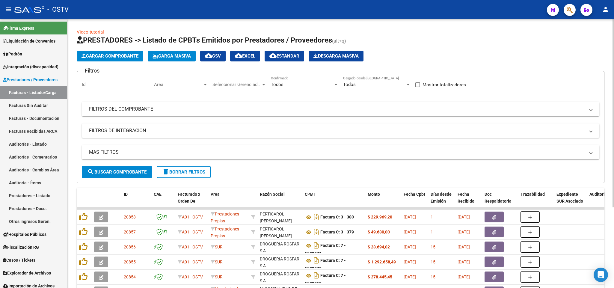
click at [247, 105] on mat-expansion-panel-header "FILTROS DEL COMPROBANTE" at bounding box center [341, 109] width 518 height 14
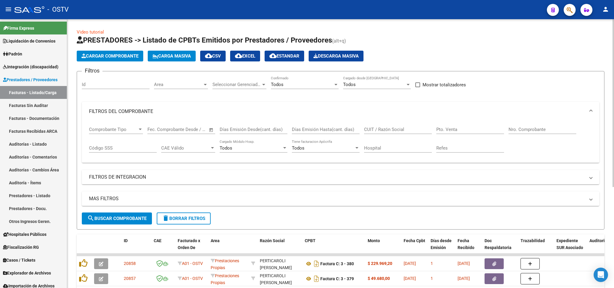
click at [529, 129] on input "Nro. Comprobante" at bounding box center [543, 129] width 68 height 5
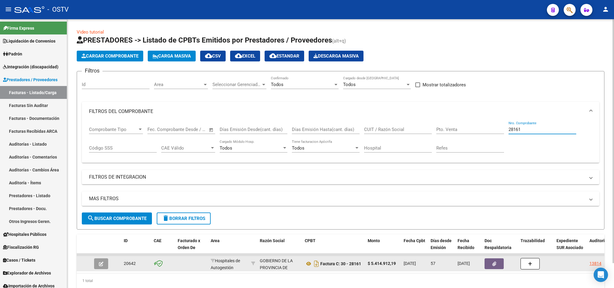
type input "28161"
click at [103, 260] on button "button" at bounding box center [101, 263] width 14 height 11
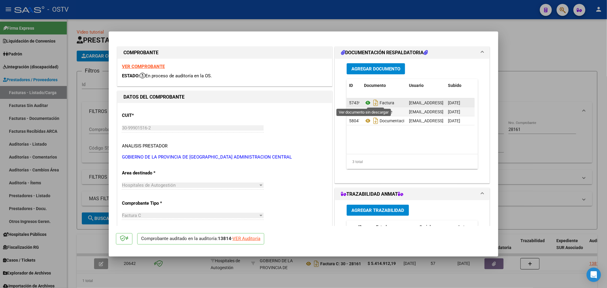
click at [364, 103] on icon at bounding box center [368, 102] width 8 height 7
click at [543, 43] on div at bounding box center [303, 144] width 607 height 288
type input "$ 0,00"
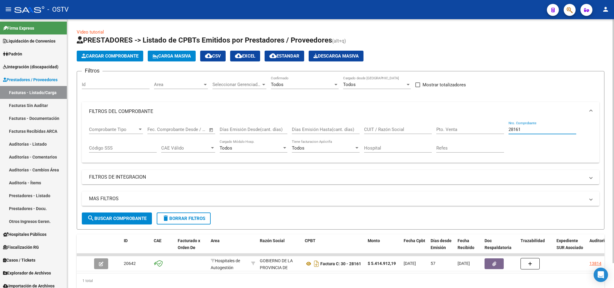
drag, startPoint x: 523, startPoint y: 130, endPoint x: 360, endPoint y: 107, distance: 164.8
click at [360, 107] on mat-expansion-panel "FILTROS DEL COMPROBANTE Comprobante Tipo Comprobante Tipo Start date – End date…" at bounding box center [341, 132] width 518 height 61
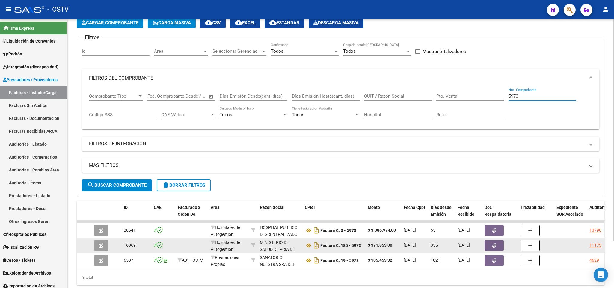
scroll to position [57, 0]
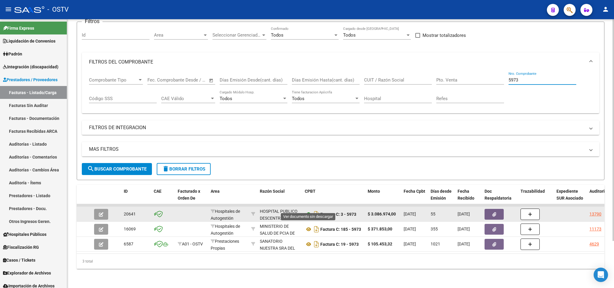
click at [307, 211] on icon at bounding box center [309, 214] width 8 height 7
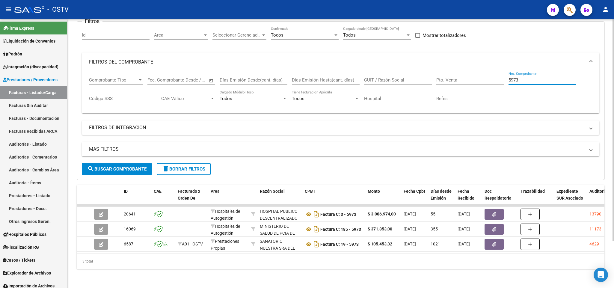
drag, startPoint x: 528, startPoint y: 74, endPoint x: 396, endPoint y: 86, distance: 133.1
click at [396, 86] on div "Comprobante Tipo Comprobante Tipo Start date – End date Fec. Comprobante Desde …" at bounding box center [340, 90] width 503 height 37
type input "2304"
click at [101, 166] on span "search Buscar Comprobante" at bounding box center [116, 168] width 59 height 5
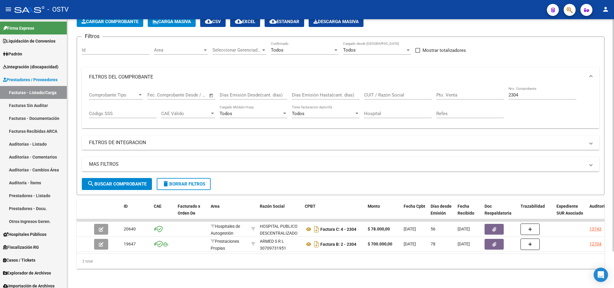
scroll to position [42, 0]
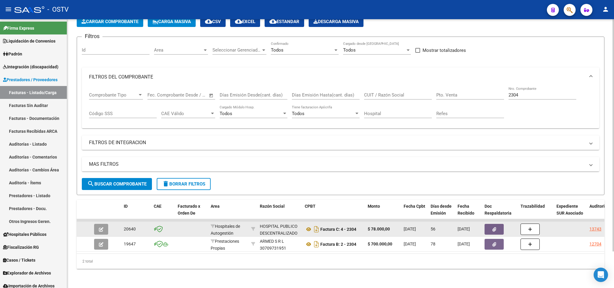
click at [105, 224] on button "button" at bounding box center [101, 229] width 14 height 11
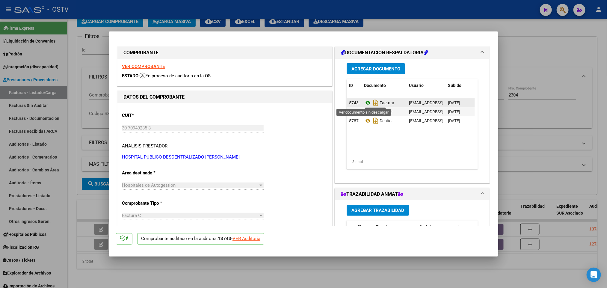
click at [364, 104] on icon at bounding box center [368, 102] width 8 height 7
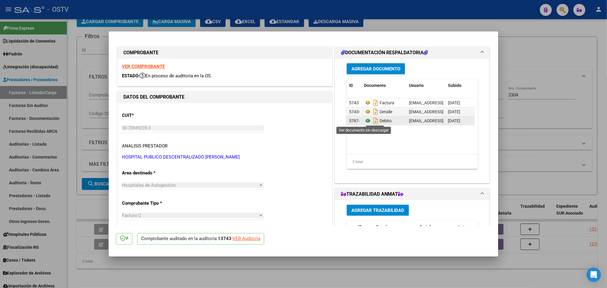
click at [364, 123] on icon at bounding box center [368, 120] width 8 height 7
click at [89, 85] on div at bounding box center [303, 144] width 607 height 288
type input "$ 0,00"
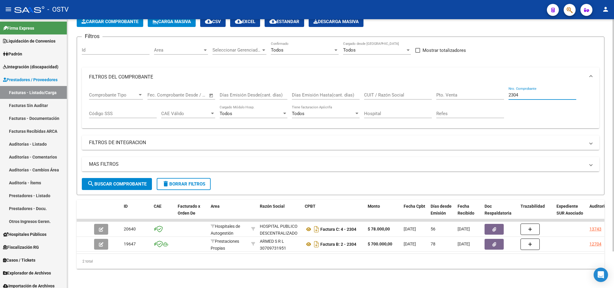
drag, startPoint x: 548, startPoint y: 85, endPoint x: 335, endPoint y: 65, distance: 214.2
click at [335, 67] on mat-expansion-panel "FILTROS DEL COMPROBANTE Comprobante Tipo Comprobante Tipo Start date – End date…" at bounding box center [341, 97] width 518 height 61
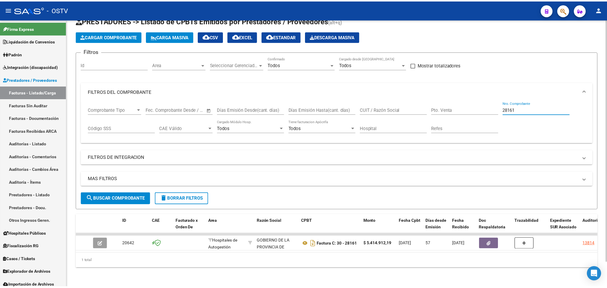
scroll to position [27, 0]
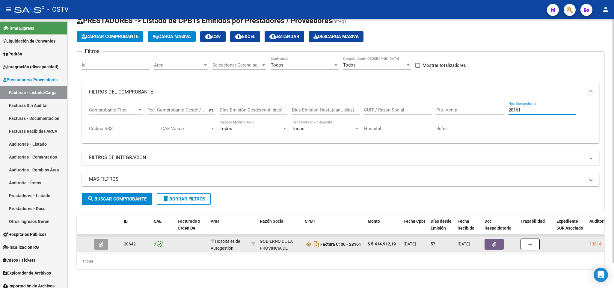
type input "28161"
click at [105, 239] on button "button" at bounding box center [101, 244] width 14 height 11
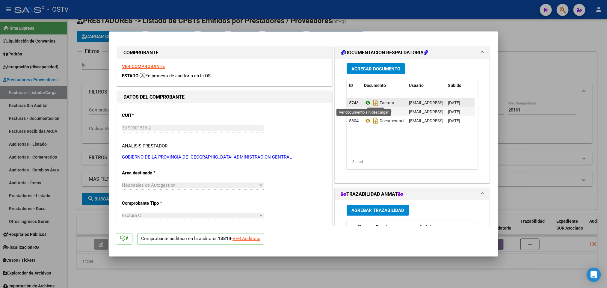
click at [364, 104] on icon at bounding box center [368, 102] width 8 height 7
click at [130, 17] on div at bounding box center [303, 144] width 607 height 288
type input "$ 0,00"
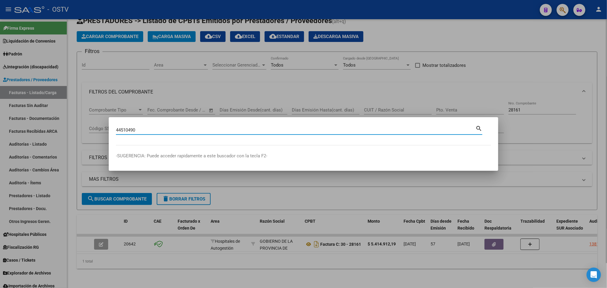
type input "44510490"
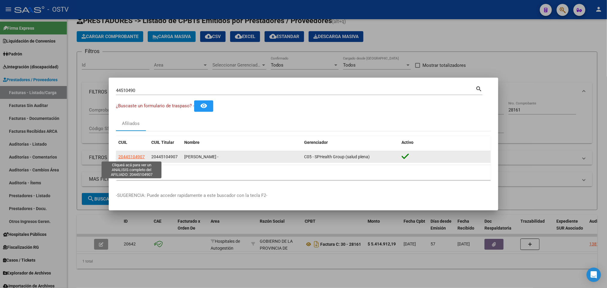
click at [130, 157] on span "20445104907" at bounding box center [131, 156] width 26 height 5
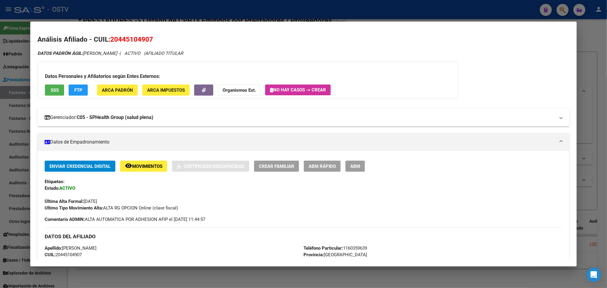
click at [99, 122] on mat-expansion-panel-header "Gerenciador: C05 - SPHealth Group (salud plena)" at bounding box center [303, 118] width 532 height 18
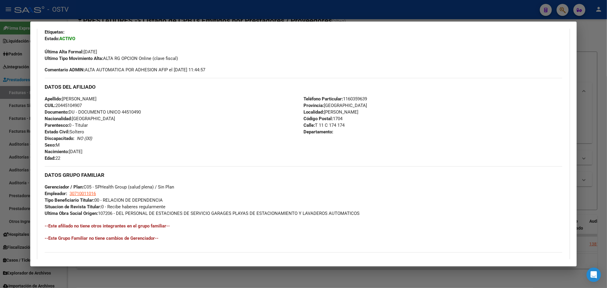
scroll to position [354, 0]
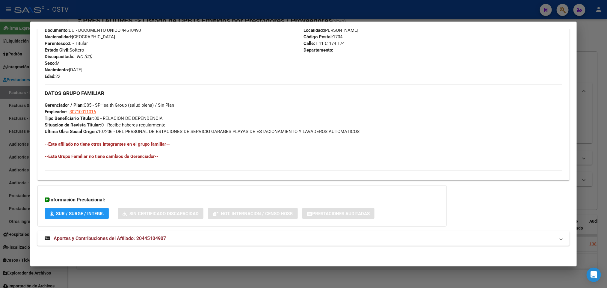
click at [188, 246] on mat-expansion-panel-header "Aportes y Contribuciones del Afiliado: 20445104907" at bounding box center [303, 238] width 532 height 14
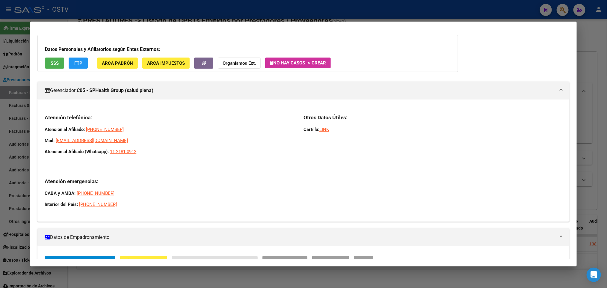
scroll to position [0, 0]
